Goal: Task Accomplishment & Management: Manage account settings

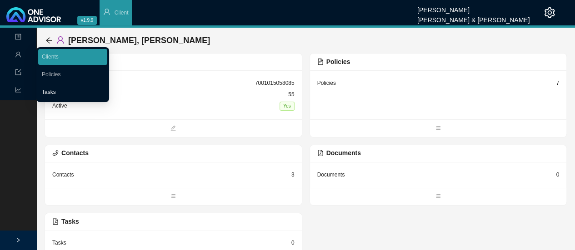
click at [52, 95] on link "Tasks" at bounding box center [49, 92] width 14 height 6
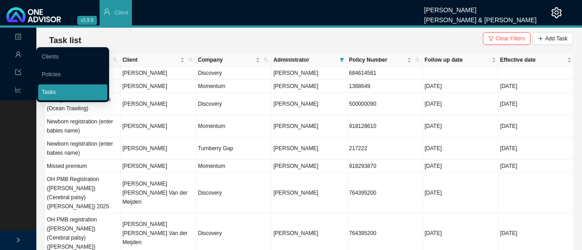
click at [56, 95] on link "Tasks" at bounding box center [49, 92] width 14 height 6
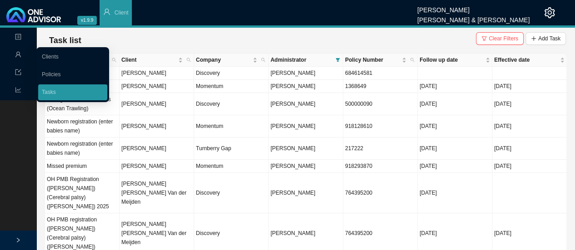
click at [70, 221] on td "OH PMB registration ([PERSON_NAME]) (Cerebral palsy) ([PERSON_NAME])" at bounding box center [82, 234] width 75 height 40
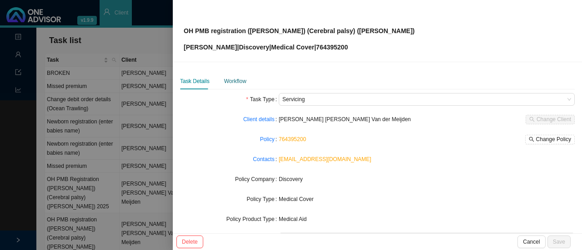
click at [234, 84] on div "Workflow" at bounding box center [235, 81] width 22 height 9
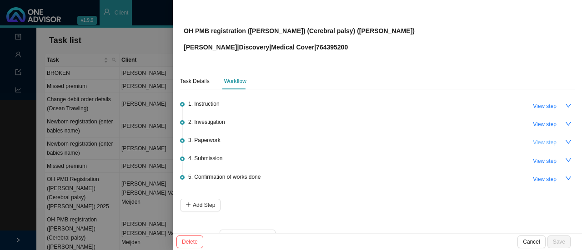
click at [545, 147] on button "View step" at bounding box center [544, 142] width 35 height 13
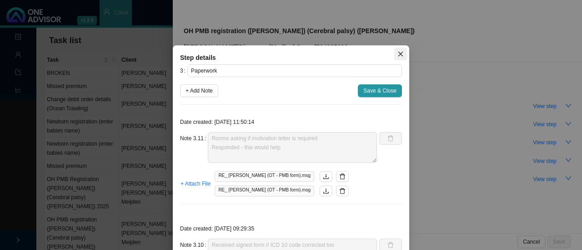
click at [397, 52] on icon "close" at bounding box center [400, 54] width 6 height 6
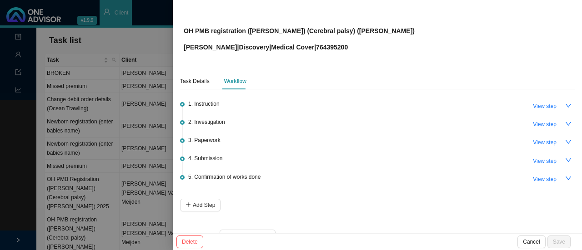
scroll to position [22, 0]
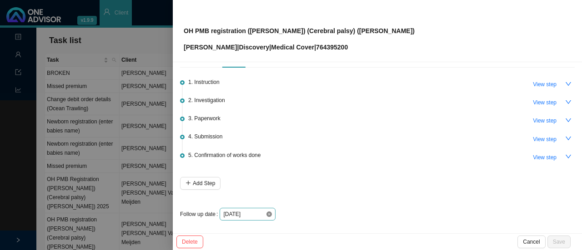
click at [268, 213] on icon "close-circle" at bounding box center [268, 214] width 5 height 5
click at [264, 215] on input at bounding box center [244, 214] width 42 height 9
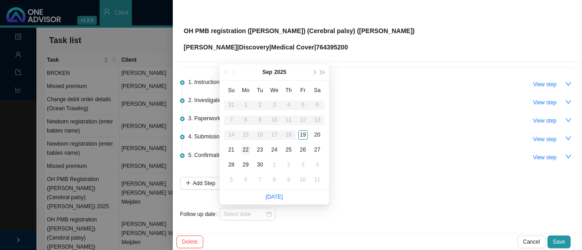
click at [247, 150] on div "22" at bounding box center [246, 150] width 10 height 10
type input "[DATE]"
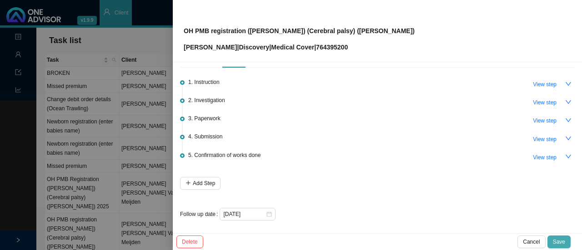
click at [564, 246] on span "Save" at bounding box center [559, 242] width 12 height 9
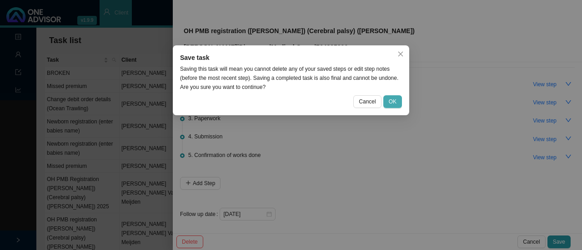
click at [400, 101] on button "OK" at bounding box center [392, 101] width 19 height 13
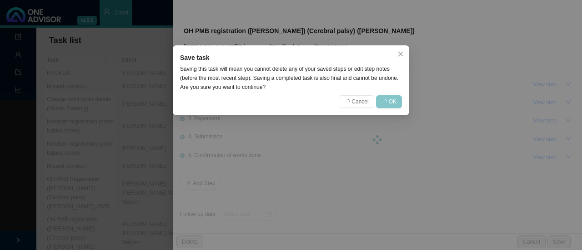
scroll to position [0, 0]
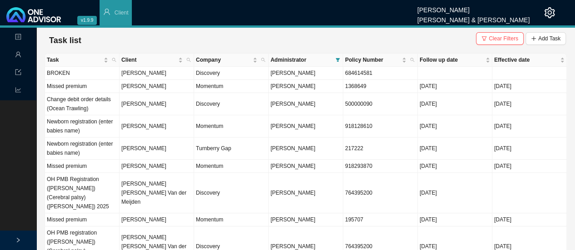
click at [221, 133] on td "Momentum" at bounding box center [231, 126] width 75 height 22
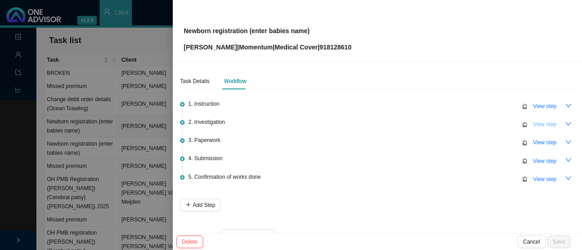
click at [543, 125] on span "View step" at bounding box center [545, 124] width 24 height 9
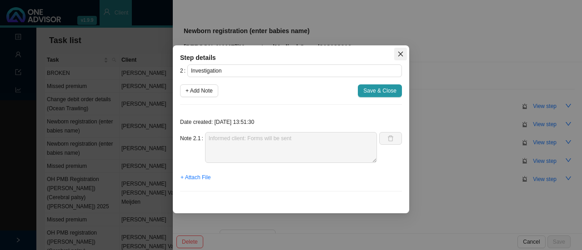
click at [400, 54] on icon "close" at bounding box center [400, 54] width 5 height 5
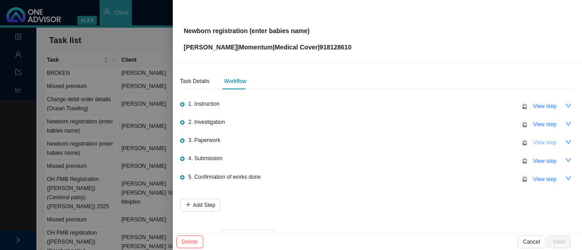
click at [549, 145] on span "View step" at bounding box center [545, 142] width 24 height 9
type input "Paperwork"
type textarea "Sent forms // requested birth certificate"
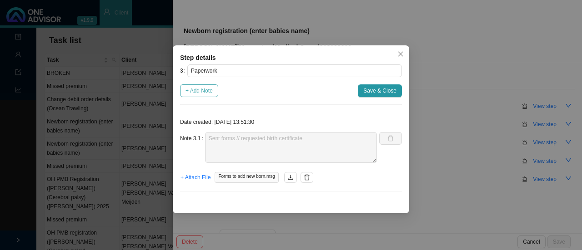
click at [212, 88] on span "+ Add Note" at bounding box center [198, 90] width 27 height 9
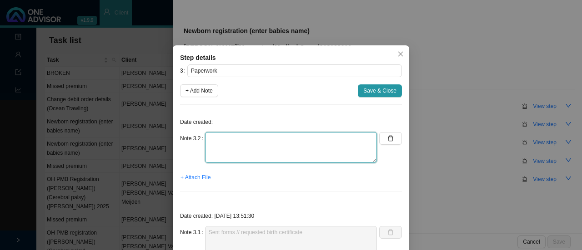
click at [246, 151] on textarea at bounding box center [291, 147] width 172 height 31
type textarea "Informed client on w/app"
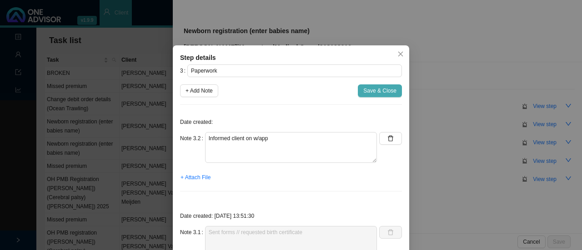
click at [382, 94] on span "Save & Close" at bounding box center [379, 90] width 33 height 9
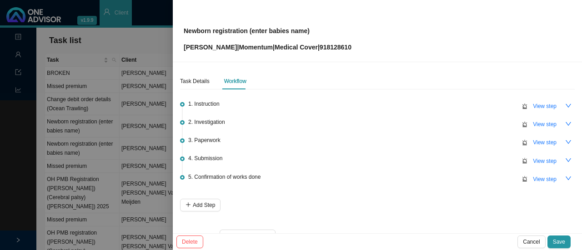
scroll to position [22, 0]
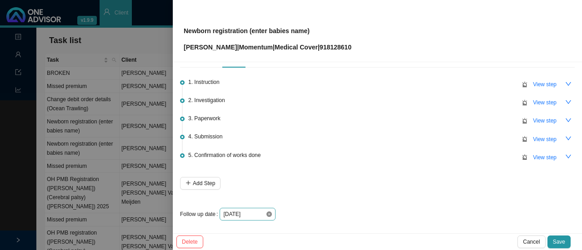
click at [268, 213] on icon "close-circle" at bounding box center [268, 214] width 5 height 5
click at [262, 213] on input at bounding box center [244, 214] width 42 height 9
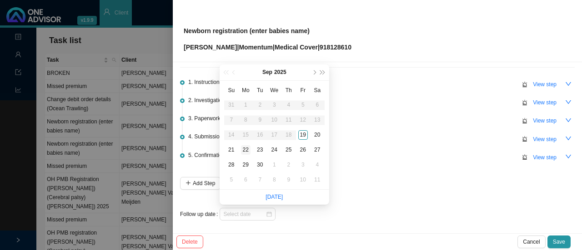
click at [245, 150] on div "22" at bounding box center [246, 150] width 10 height 10
type input "[DATE]"
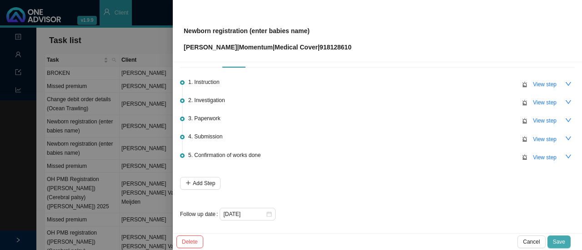
click at [564, 246] on span "Save" at bounding box center [559, 242] width 12 height 9
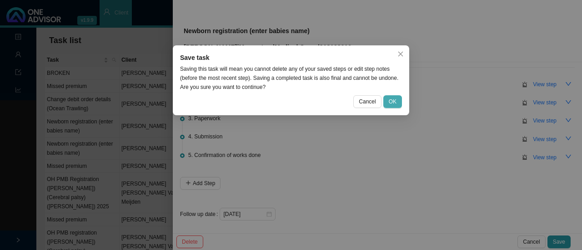
click at [394, 102] on span "OK" at bounding box center [393, 101] width 8 height 9
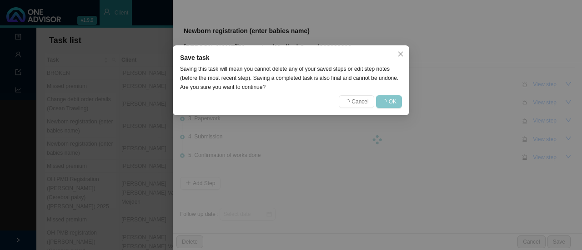
scroll to position [0, 0]
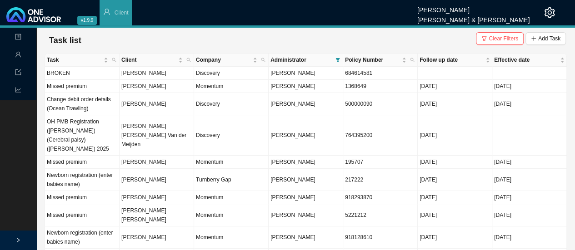
click at [170, 156] on td "[PERSON_NAME]" at bounding box center [157, 162] width 75 height 13
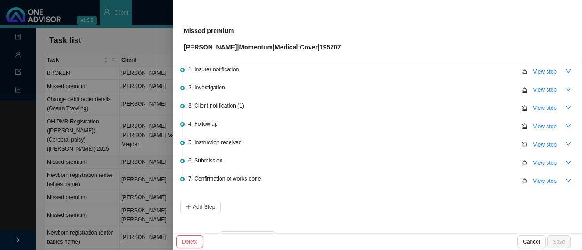
scroll to position [40, 0]
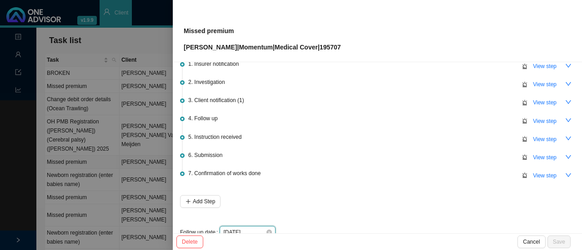
click at [255, 231] on input "[DATE]" at bounding box center [244, 232] width 42 height 9
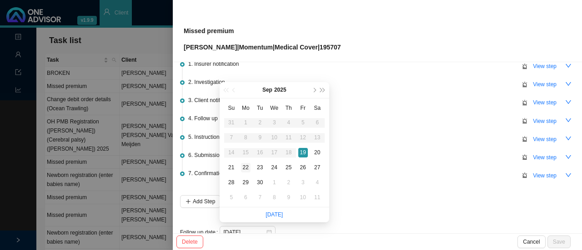
click at [248, 166] on div "22" at bounding box center [246, 168] width 10 height 10
type input "[DATE]"
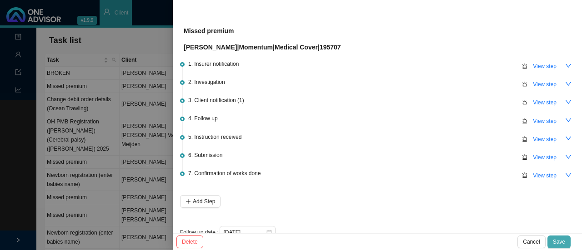
click at [560, 243] on span "Save" at bounding box center [559, 242] width 12 height 9
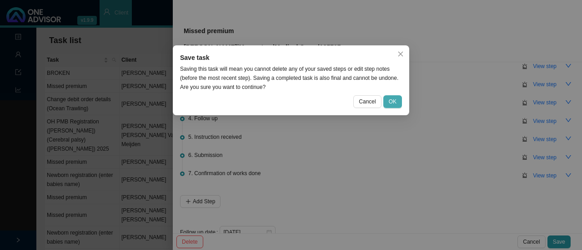
click at [396, 100] on span "OK" at bounding box center [393, 101] width 8 height 9
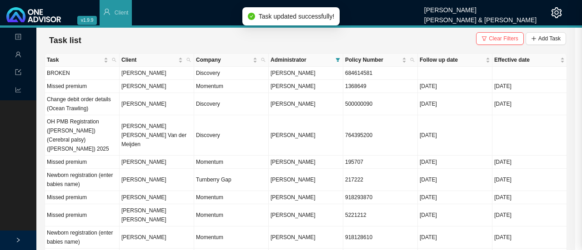
scroll to position [0, 0]
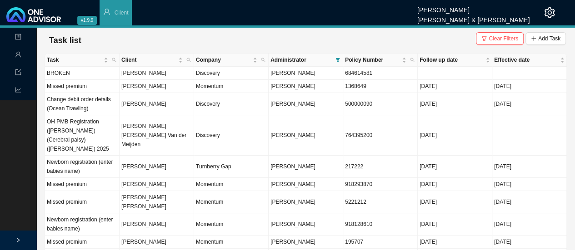
click at [220, 159] on td "Turnberry Gap" at bounding box center [231, 167] width 75 height 22
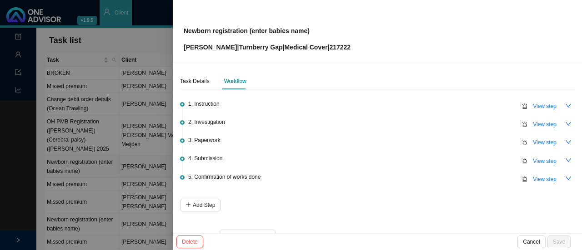
scroll to position [22, 0]
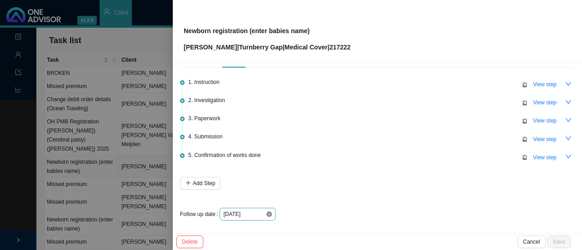
click at [269, 213] on icon "close-circle" at bounding box center [268, 214] width 5 height 5
click at [260, 213] on input at bounding box center [244, 214] width 42 height 9
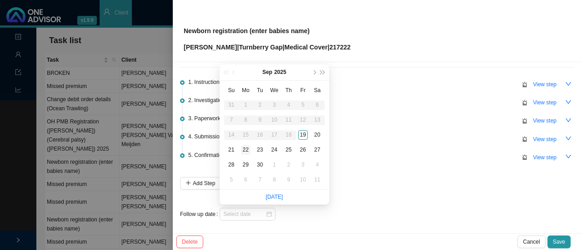
click at [248, 150] on div "22" at bounding box center [246, 150] width 10 height 10
type input "[DATE]"
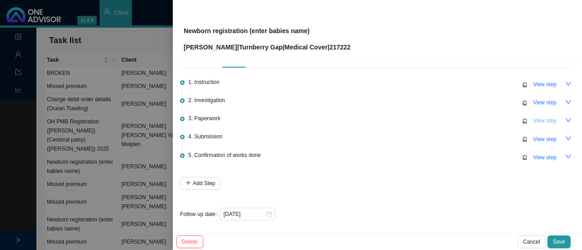
click at [546, 123] on span "View step" at bounding box center [545, 120] width 24 height 9
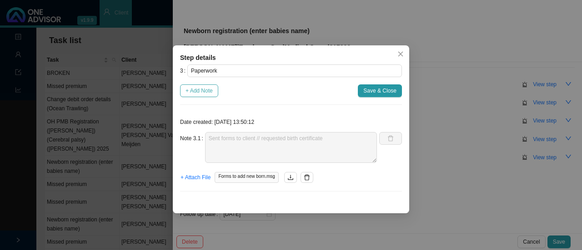
click at [211, 89] on span "+ Add Note" at bounding box center [198, 90] width 27 height 9
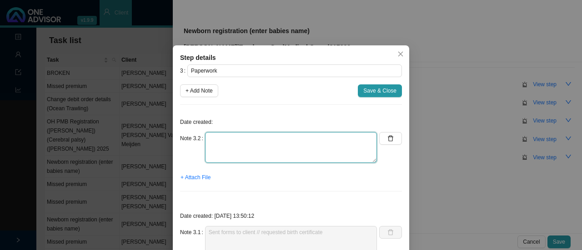
click at [246, 160] on textarea at bounding box center [291, 147] width 172 height 31
type textarea "Reminded client on w/app"
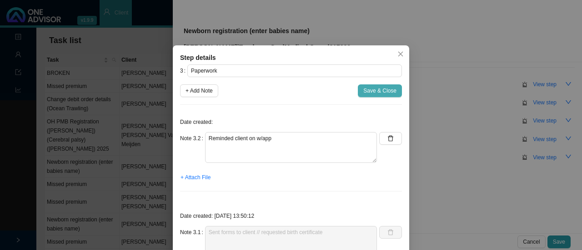
click at [378, 94] on span "Save & Close" at bounding box center [379, 90] width 33 height 9
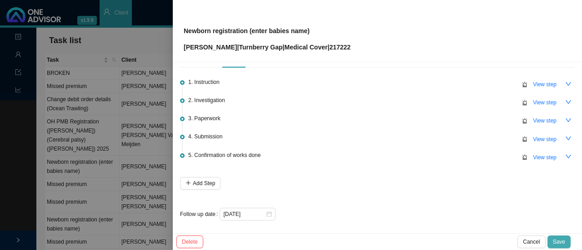
click at [564, 243] on span "Save" at bounding box center [559, 242] width 12 height 9
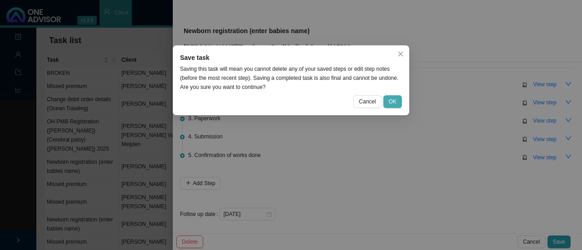
click at [392, 102] on span "OK" at bounding box center [393, 101] width 8 height 9
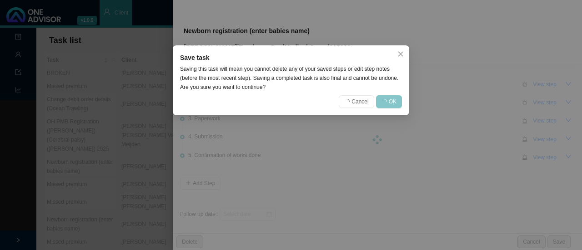
scroll to position [0, 0]
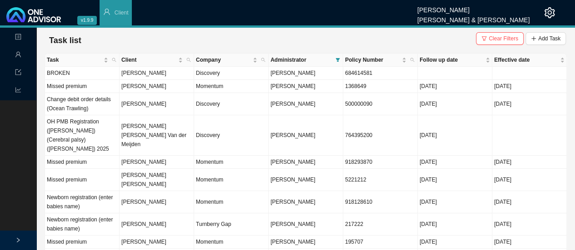
click at [217, 105] on td "Discovery" at bounding box center [231, 104] width 75 height 22
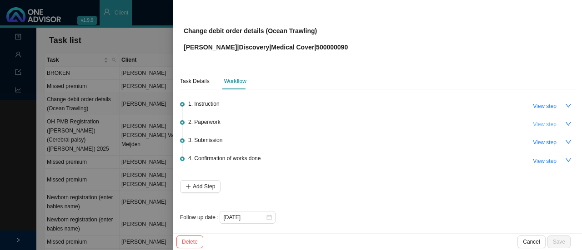
click at [548, 127] on span "View step" at bounding box center [545, 124] width 24 height 9
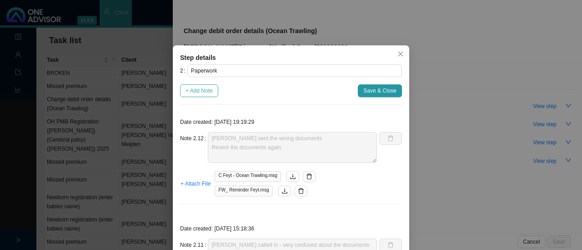
click at [208, 90] on span "+ Add Note" at bounding box center [198, 90] width 27 height 9
type textarea "[PERSON_NAME] sent the wrong documents Resent the documents again"
type textarea "[PERSON_NAME] called in - very confused about the documents still needed Sent r…"
type textarea "Reminded [PERSON_NAME] again"
type textarea "Asked C Feyt for ID copy // Reminded [PERSON_NAME] about forms"
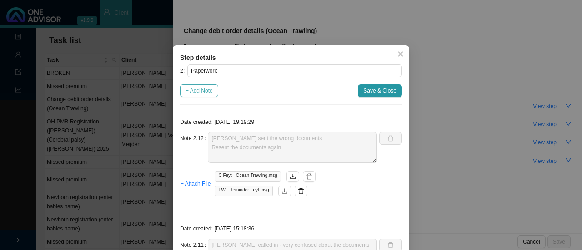
type textarea "Forms & auth letter sent to [PERSON_NAME]. Forms are incomplete."
type textarea "Forms returned"
type textarea "Forms not returned yet."
type textarea "Feedback from [PERSON_NAME] - REF: 11442704484 for consent form"
type textarea "Verbal feedback from [PERSON_NAME] - Changes to be effective [DATE]."
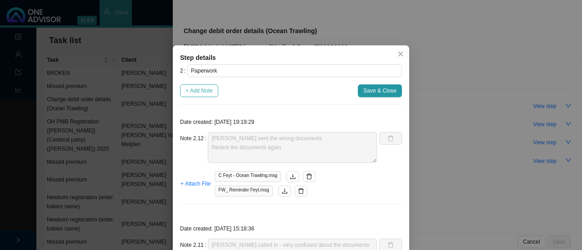
type textarea "Emailed [PERSON_NAME] requesting a copy of ID."
type textarea "Received signed form back. The form is signed digitally which is probably going…"
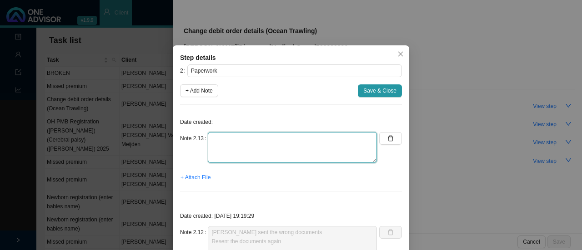
click at [262, 150] on textarea at bounding box center [292, 147] width 169 height 31
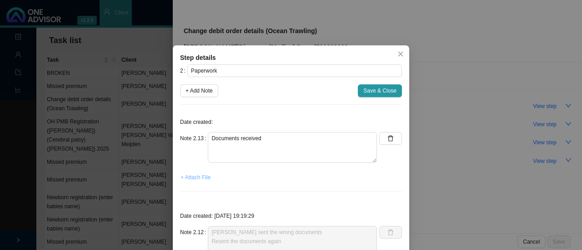
click at [199, 178] on span "+ Attach File" at bounding box center [195, 177] width 30 height 9
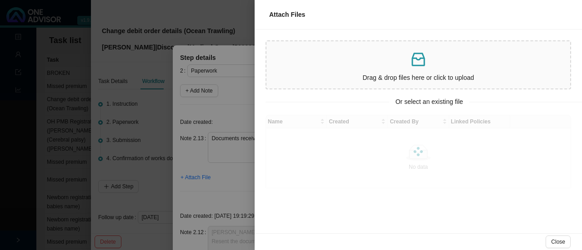
click at [395, 68] on p at bounding box center [418, 59] width 296 height 19
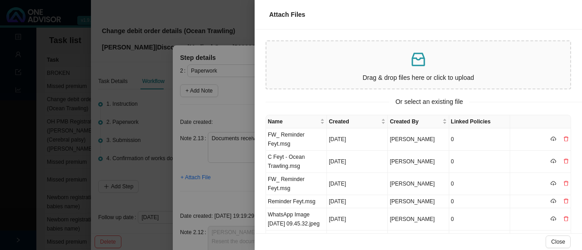
click at [417, 63] on icon "inbox" at bounding box center [418, 59] width 18 height 18
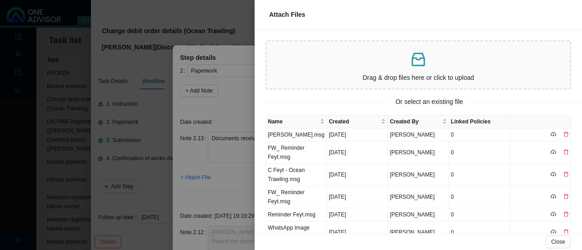
click at [294, 133] on td "[PERSON_NAME].msg" at bounding box center [296, 135] width 61 height 13
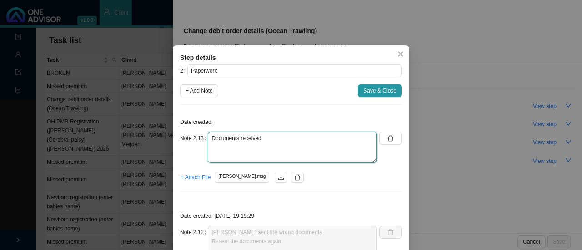
click at [271, 140] on textarea "Documents received" at bounding box center [292, 147] width 169 height 31
type textarea "Documents received Call with [PERSON_NAME]: awaiting the go-ahead to send forms…"
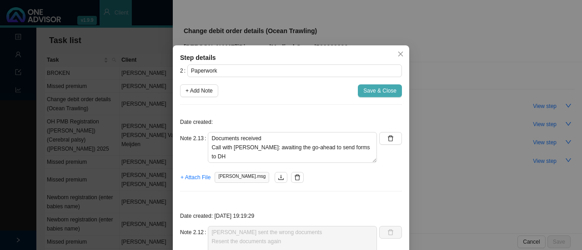
click at [381, 92] on span "Save & Close" at bounding box center [379, 90] width 33 height 9
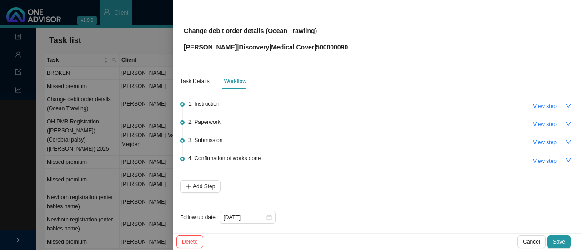
scroll to position [4, 0]
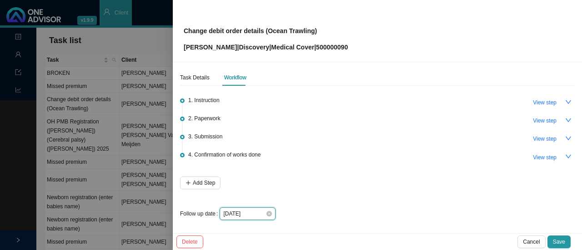
click at [254, 213] on input "[DATE]" at bounding box center [244, 214] width 42 height 9
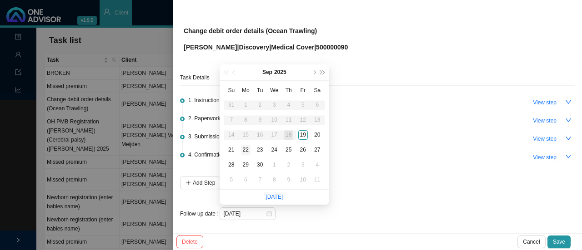
click at [247, 151] on div "22" at bounding box center [246, 150] width 10 height 10
type input "[DATE]"
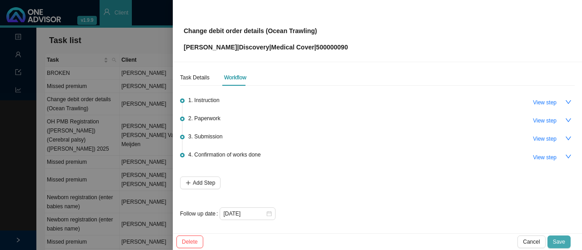
click at [562, 245] on span "Save" at bounding box center [559, 242] width 12 height 9
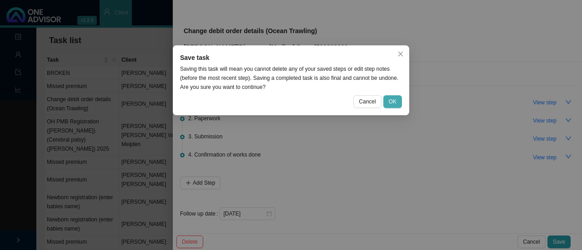
click at [395, 103] on span "OK" at bounding box center [393, 101] width 8 height 9
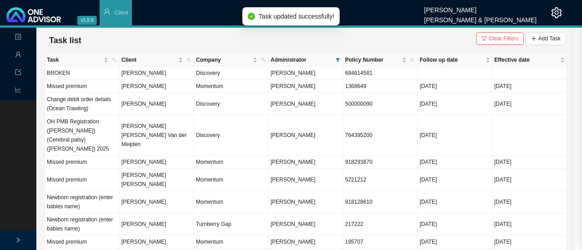
scroll to position [0, 0]
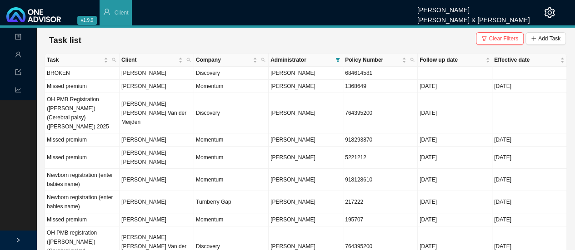
click at [77, 134] on td "Missed premium" at bounding box center [82, 140] width 75 height 13
click at [154, 134] on td "[PERSON_NAME]" at bounding box center [157, 140] width 75 height 13
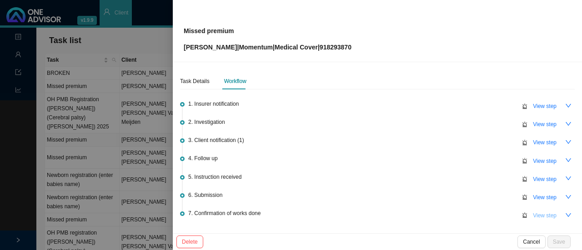
click at [545, 216] on span "View step" at bounding box center [545, 215] width 24 height 9
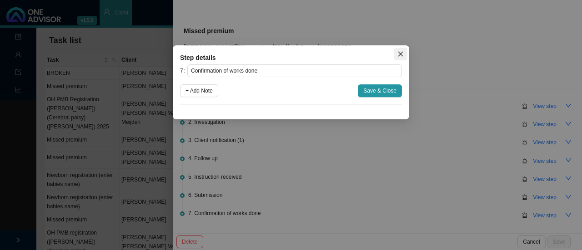
click at [400, 54] on icon "close" at bounding box center [400, 54] width 5 height 5
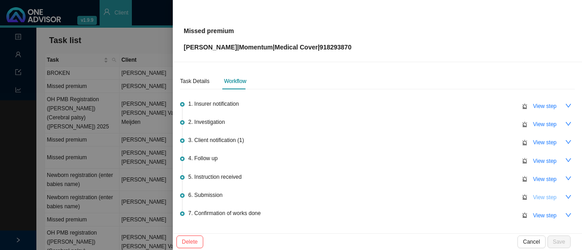
click at [543, 196] on span "View step" at bounding box center [545, 197] width 24 height 9
type input "Submission"
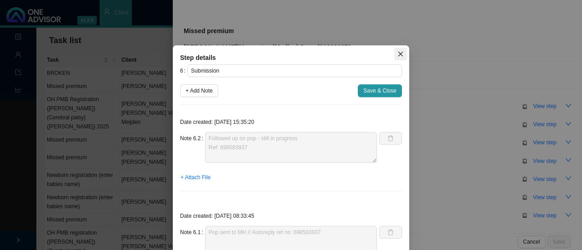
click at [398, 54] on icon "close" at bounding box center [400, 54] width 5 height 5
